Goal: Task Accomplishment & Management: Complete application form

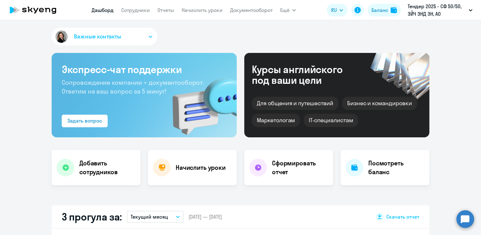
select select "30"
click at [132, 9] on link "Сотрудники" at bounding box center [135, 10] width 29 height 6
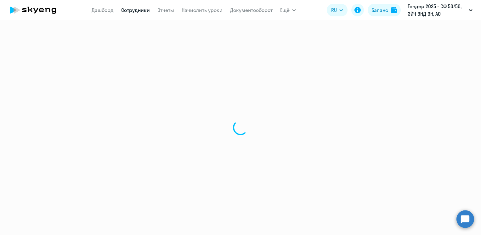
select select "30"
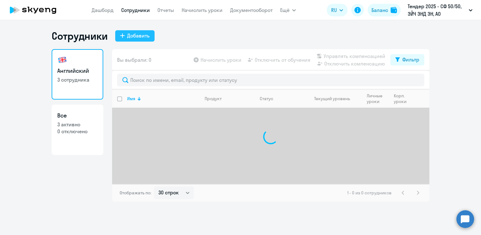
click at [135, 37] on div "Добавить" at bounding box center [138, 36] width 22 height 8
select select "english_adult_not_native_speaker"
select select "3"
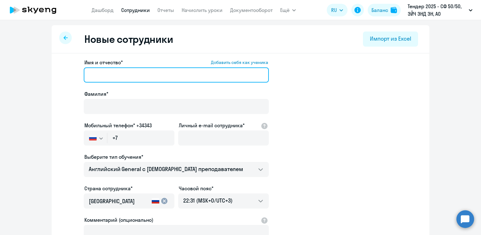
click at [150, 76] on input "Имя и отчество* Добавить себя как ученика" at bounding box center [176, 74] width 185 height 15
type input "F"
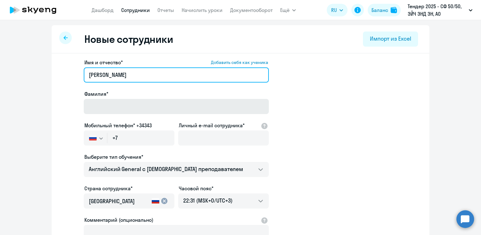
type input "[PERSON_NAME]"
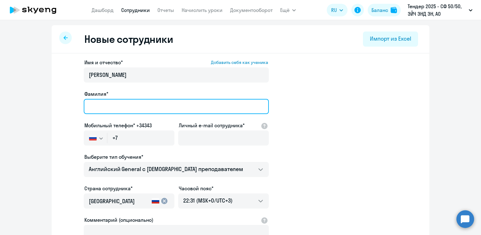
click at [124, 108] on input "Фамилия*" at bounding box center [176, 106] width 185 height 15
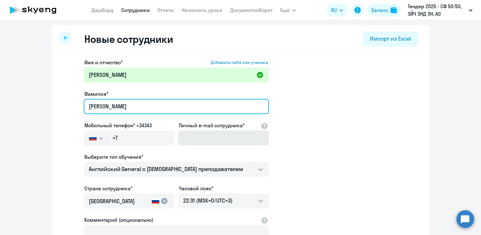
type input "[PERSON_NAME]"
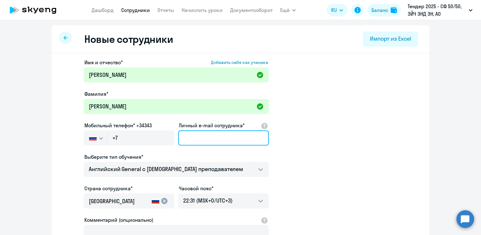
click at [191, 138] on input "Личный e-mail сотрудника*" at bounding box center [223, 137] width 91 height 15
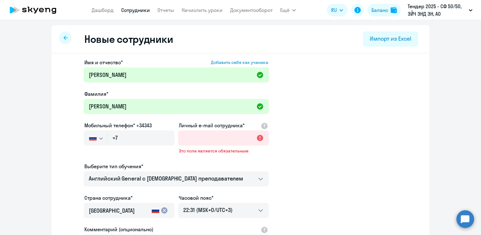
click at [302, 136] on app-new-student-form "Имя и отчество* Добавить себя как ученика [PERSON_NAME]* [PERSON_NAME] Мобильны…" at bounding box center [241, 176] width 358 height 234
click at [189, 138] on input "Личный e-mail сотрудника*" at bounding box center [223, 137] width 91 height 15
paste input "[PERSON_NAME][EMAIL_ADDRESS][DOMAIN_NAME]"
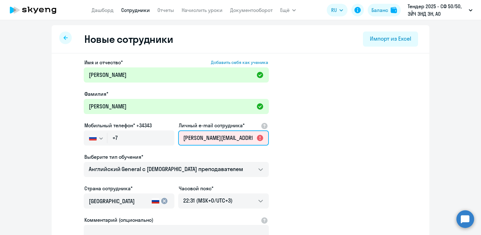
scroll to position [0, 16]
type input "[PERSON_NAME][EMAIL_ADDRESS][DOMAIN_NAME]"
click at [292, 141] on app-new-student-form "Имя и отчество* Добавить себя как ученика [PERSON_NAME]* [PERSON_NAME] Мобильны…" at bounding box center [241, 171] width 358 height 224
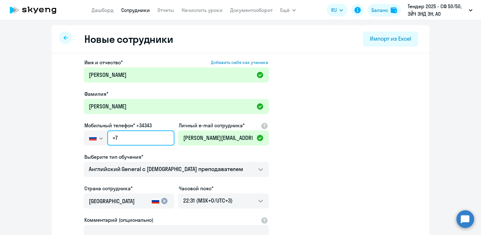
click at [127, 138] on input "+7" at bounding box center [140, 137] width 67 height 15
paste input "[PHONE_NUMBER]"
type input "[PHONE_NUMBER]"
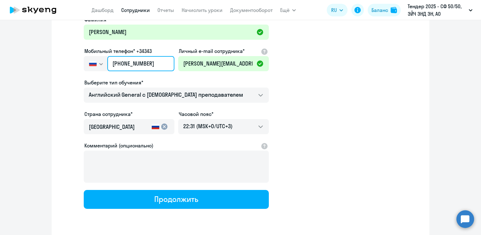
scroll to position [94, 0]
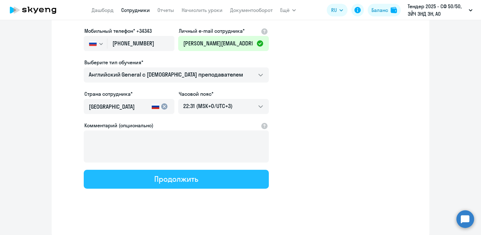
click at [202, 181] on button "Продолжить" at bounding box center [176, 179] width 185 height 19
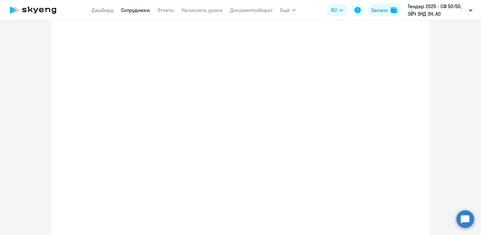
select select "english_adult_not_native_speaker"
select select "3"
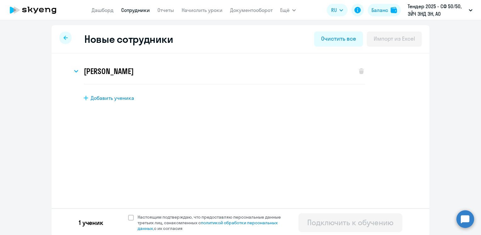
scroll to position [2, 0]
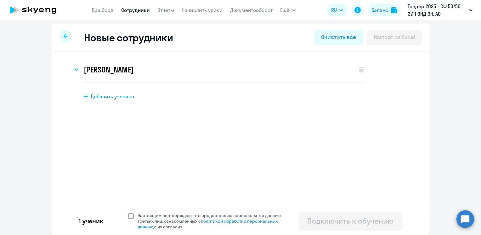
click at [128, 215] on span at bounding box center [131, 216] width 6 height 6
click at [128, 213] on input "Настоящим подтверждаю, что предоставляю персональные данные третьих лиц, ознако…" at bounding box center [128, 212] width 0 height 0
checkbox input "true"
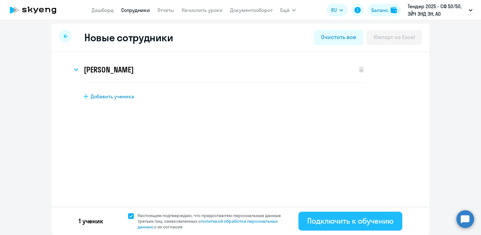
click at [321, 220] on div "Подключить к обучению" at bounding box center [350, 221] width 86 height 10
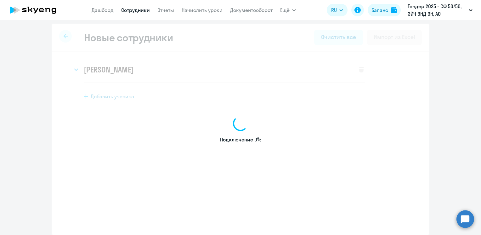
select select "english_adult_not_native_speaker"
select select "3"
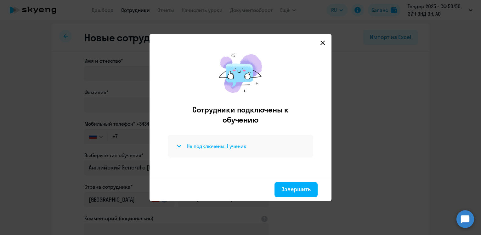
click at [178, 145] on icon at bounding box center [178, 146] width 3 height 2
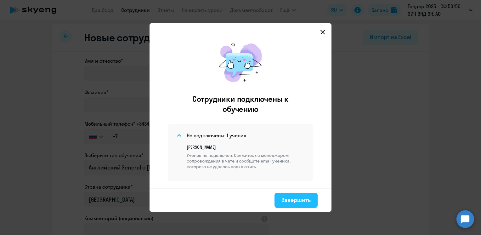
click at [298, 200] on div "Завершить" at bounding box center [295, 200] width 29 height 8
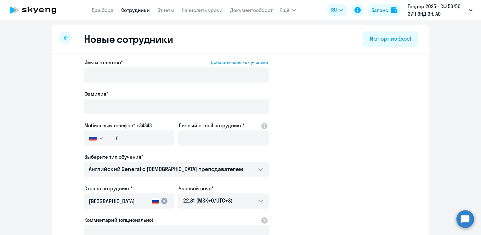
select select "30"
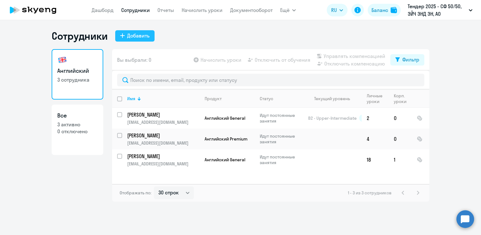
click at [135, 35] on div "Добавить" at bounding box center [138, 36] width 22 height 8
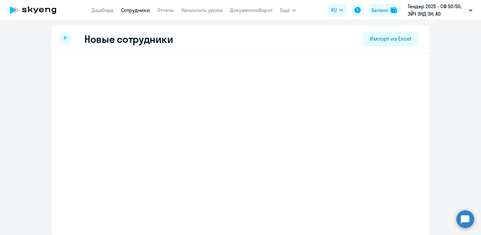
select select "english_adult_not_native_speaker"
select select "3"
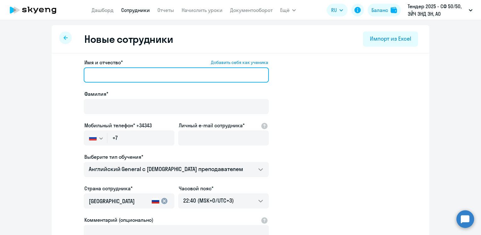
click at [137, 75] on input "Имя и отчество* Добавить себя как ученика" at bounding box center [176, 74] width 185 height 15
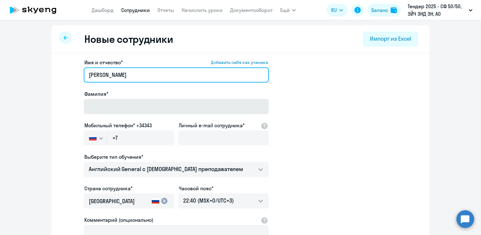
type input "[PERSON_NAME]"
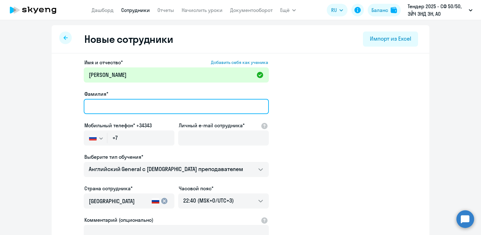
click at [120, 107] on input "Фамилия*" at bounding box center [176, 106] width 185 height 15
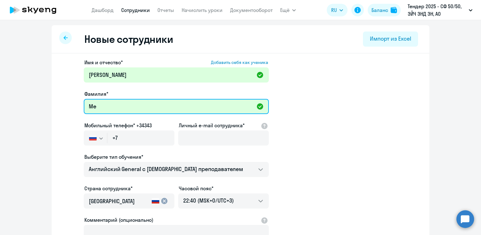
type input "[PERSON_NAME]"
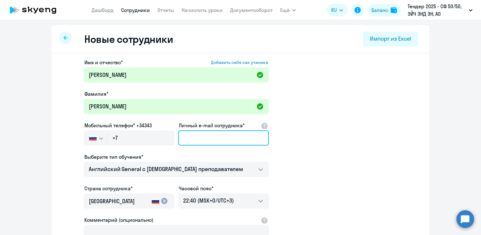
click at [197, 138] on input "Личный e-mail сотрудника*" at bounding box center [223, 137] width 91 height 15
paste input "[PHONE_NUMBER]"
type input "[PHONE_NUMBER]"
click at [197, 138] on input "[PHONE_NUMBER]" at bounding box center [223, 137] width 91 height 15
drag, startPoint x: 241, startPoint y: 140, endPoint x: 170, endPoint y: 145, distance: 70.4
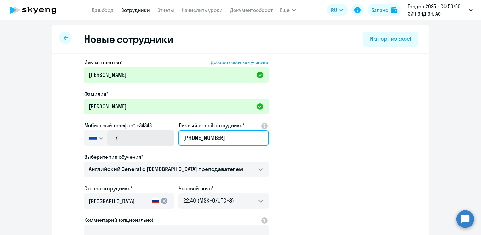
click at [170, 145] on div "Имя и отчество* Добавить себя как ученика [PERSON_NAME]* [PERSON_NAME] Мобильны…" at bounding box center [176, 171] width 185 height 224
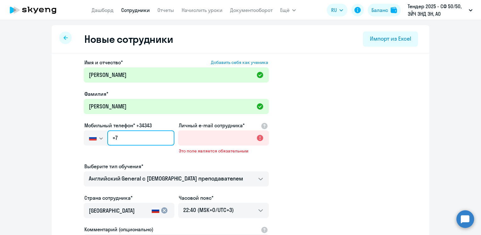
click at [132, 140] on input "+7" at bounding box center [140, 137] width 67 height 15
paste input "[PHONE_NUMBER]"
type input "[PHONE_NUMBER]"
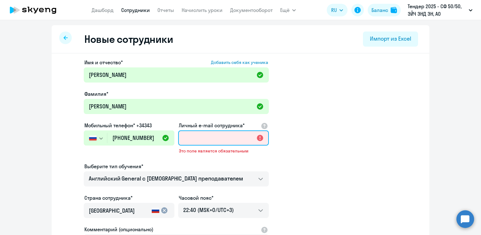
click at [196, 139] on input "Личный e-mail сотрудника*" at bounding box center [223, 137] width 91 height 15
paste input "[PERSON_NAME][EMAIL_ADDRESS][DOMAIN_NAME]"
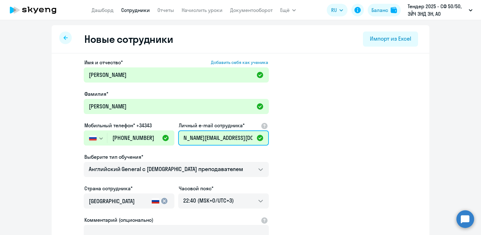
type input "[PERSON_NAME][EMAIL_ADDRESS][DOMAIN_NAME]"
click at [330, 116] on app-new-student-form "Имя и отчество* Добавить себя как ученика [PERSON_NAME]* [PERSON_NAME] Мобильны…" at bounding box center [241, 171] width 358 height 224
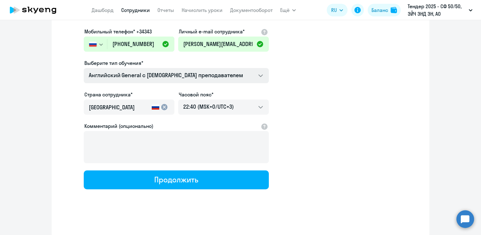
scroll to position [94, 0]
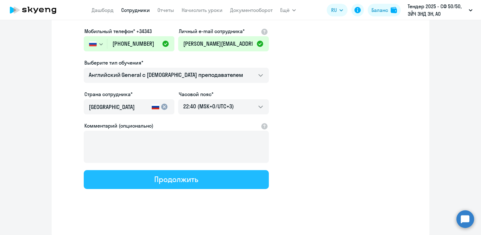
click at [195, 183] on button "Продолжить" at bounding box center [176, 179] width 185 height 19
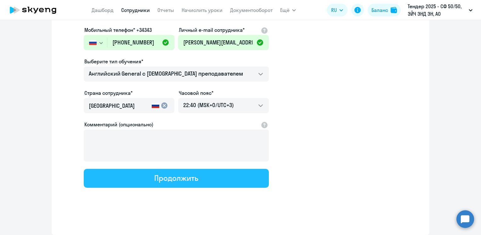
select select "english_adult_not_native_speaker"
select select "3"
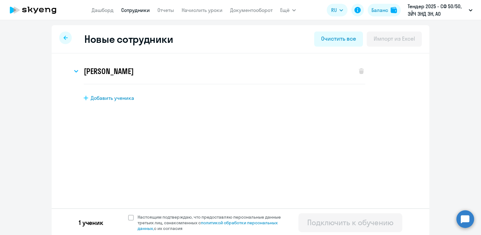
scroll to position [2, 0]
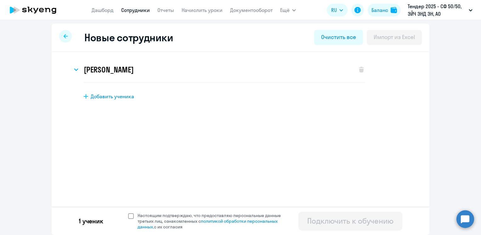
click at [128, 216] on span at bounding box center [131, 216] width 6 height 6
click at [128, 213] on input "Настоящим подтверждаю, что предоставляю персональные данные третьих лиц, ознако…" at bounding box center [128, 212] width 0 height 0
checkbox input "true"
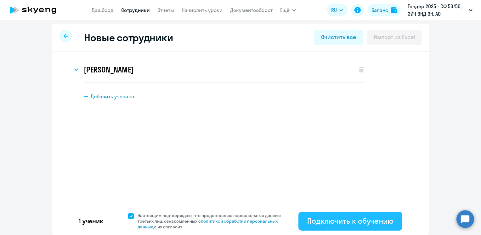
click at [332, 217] on div "Подключить к обучению" at bounding box center [350, 221] width 86 height 10
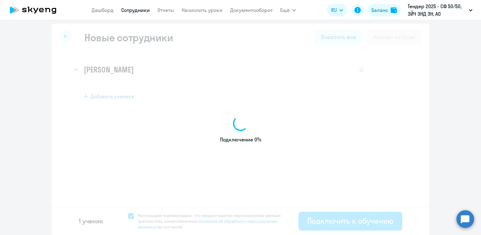
select select "english_adult_not_native_speaker"
select select "3"
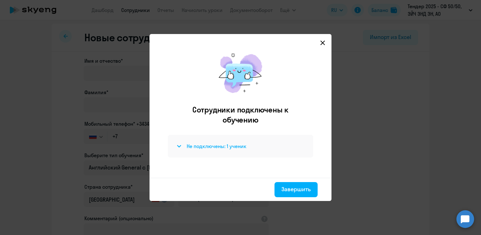
click at [179, 147] on icon at bounding box center [178, 146] width 3 height 2
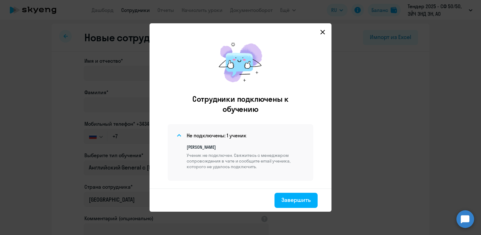
click at [324, 31] on icon at bounding box center [322, 32] width 5 height 5
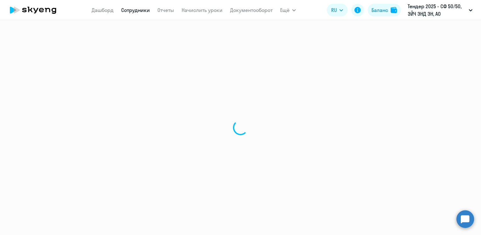
select select "30"
